Goal: Transaction & Acquisition: Purchase product/service

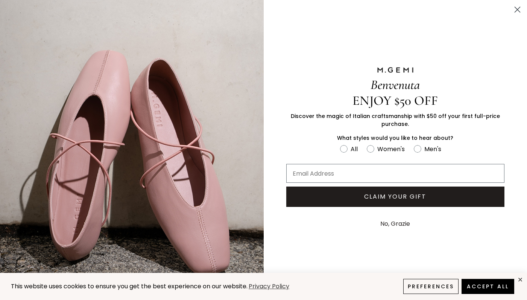
click at [516, 13] on circle "Close dialog" at bounding box center [517, 9] width 12 height 12
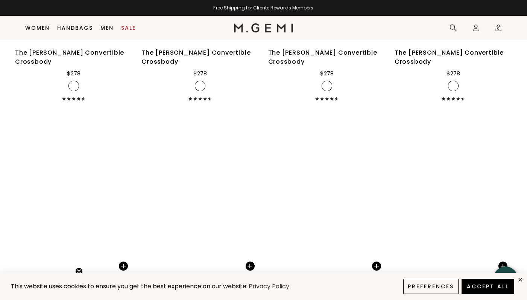
scroll to position [2985, 0]
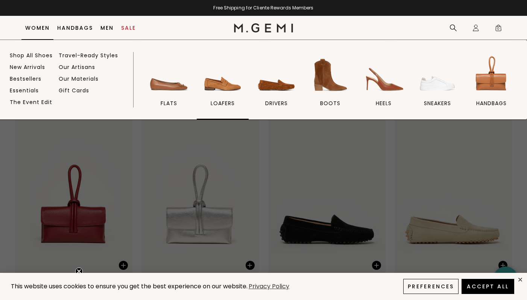
click at [227, 90] on img at bounding box center [223, 75] width 42 height 42
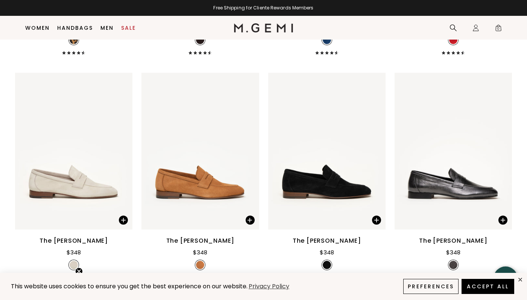
scroll to position [768, 0]
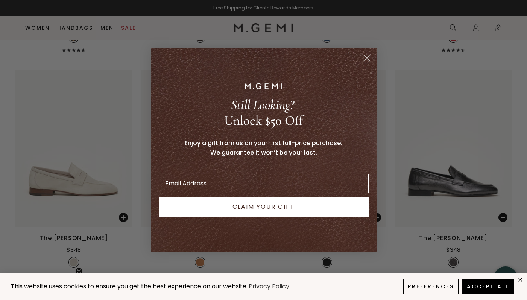
click at [365, 60] on icon "Close dialog" at bounding box center [367, 57] width 13 height 13
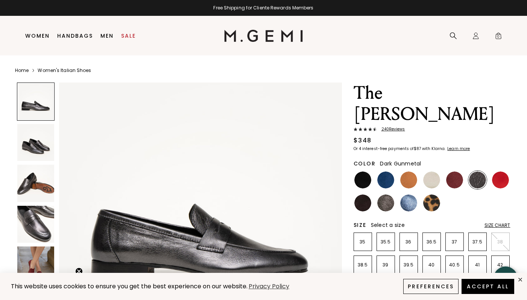
click at [43, 223] on img at bounding box center [35, 224] width 37 height 37
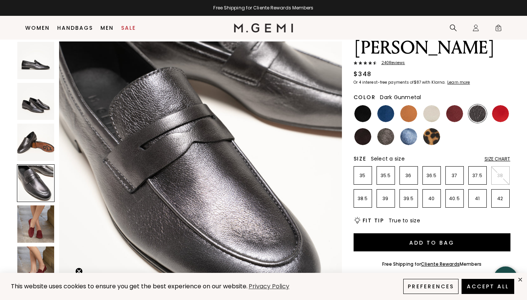
scroll to position [58, 0]
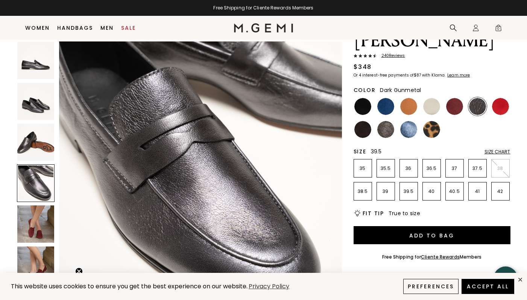
click at [413, 188] on p "39.5" at bounding box center [409, 191] width 18 height 6
click at [409, 121] on img at bounding box center [408, 129] width 17 height 17
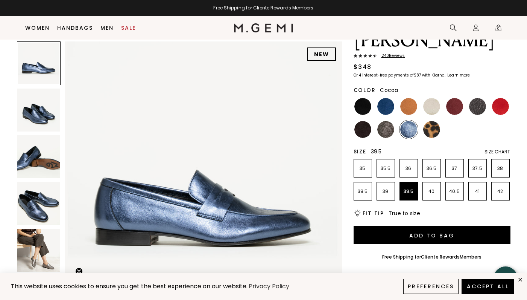
click at [387, 121] on img at bounding box center [386, 129] width 17 height 17
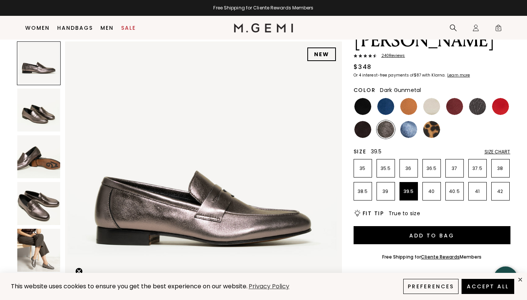
click at [477, 98] on img at bounding box center [477, 106] width 17 height 17
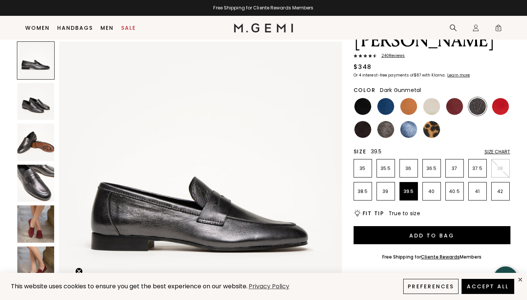
click at [32, 176] on img at bounding box center [35, 182] width 37 height 37
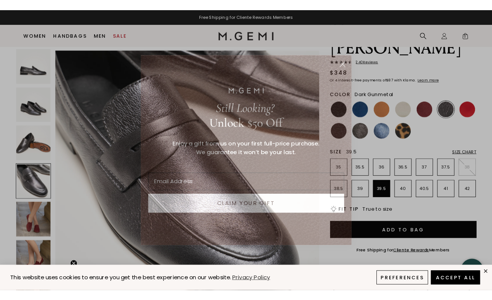
scroll to position [871, 0]
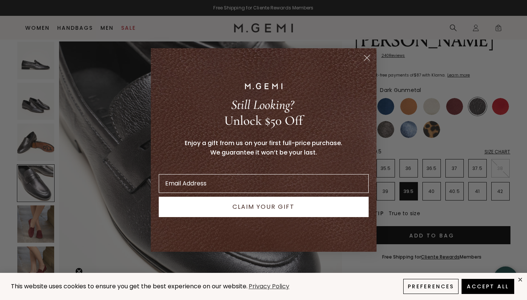
click at [364, 62] on circle "Close dialog" at bounding box center [367, 58] width 12 height 12
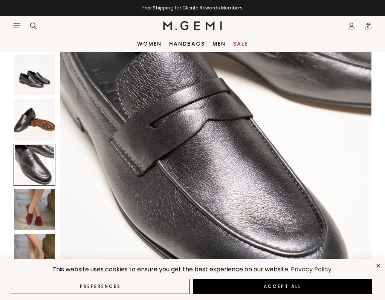
scroll to position [956, 0]
